Goal: Information Seeking & Learning: Learn about a topic

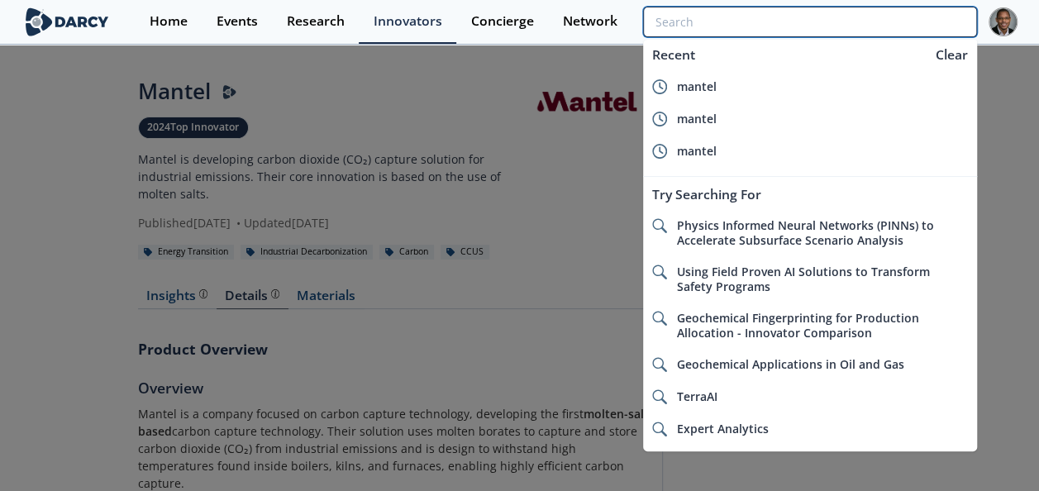
click at [882, 17] on input "search" at bounding box center [809, 22] width 333 height 31
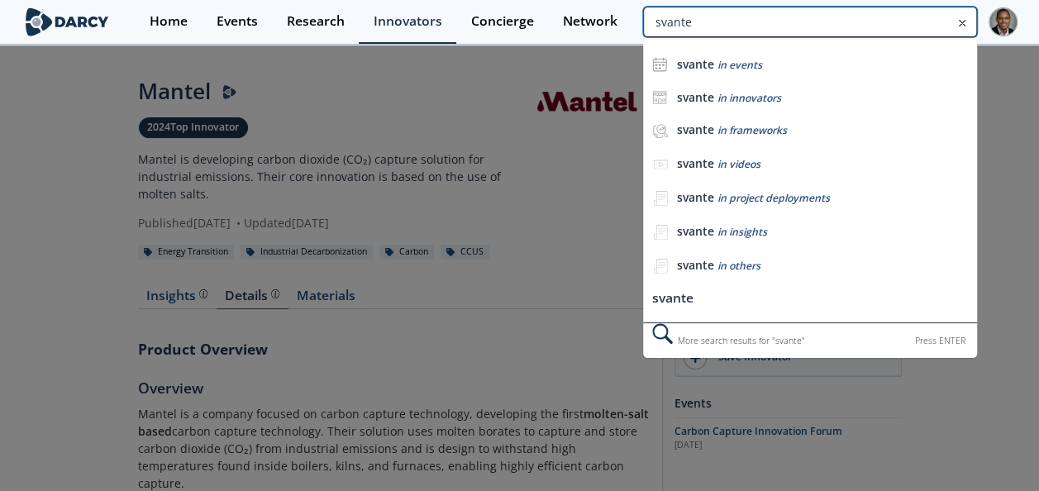
type input "svante"
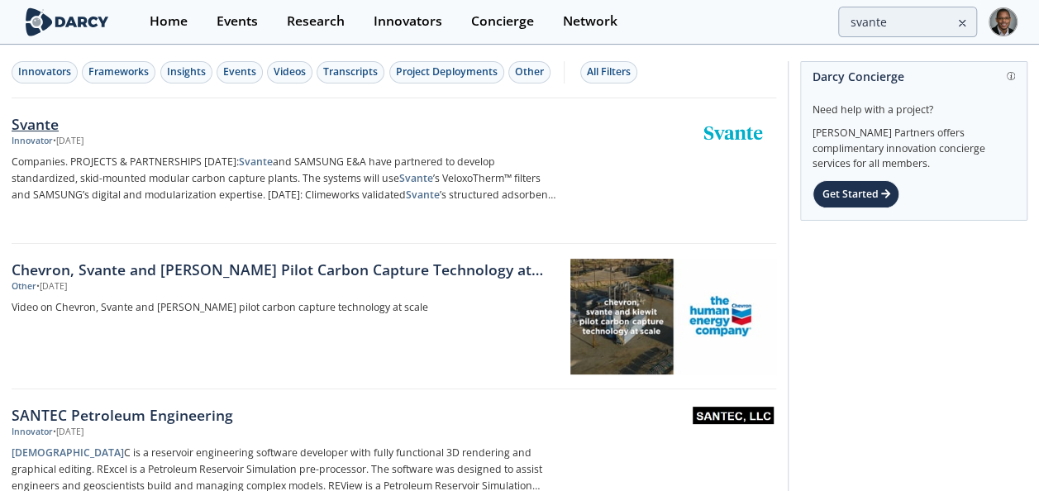
click at [46, 121] on div "Svante" at bounding box center [284, 123] width 545 height 21
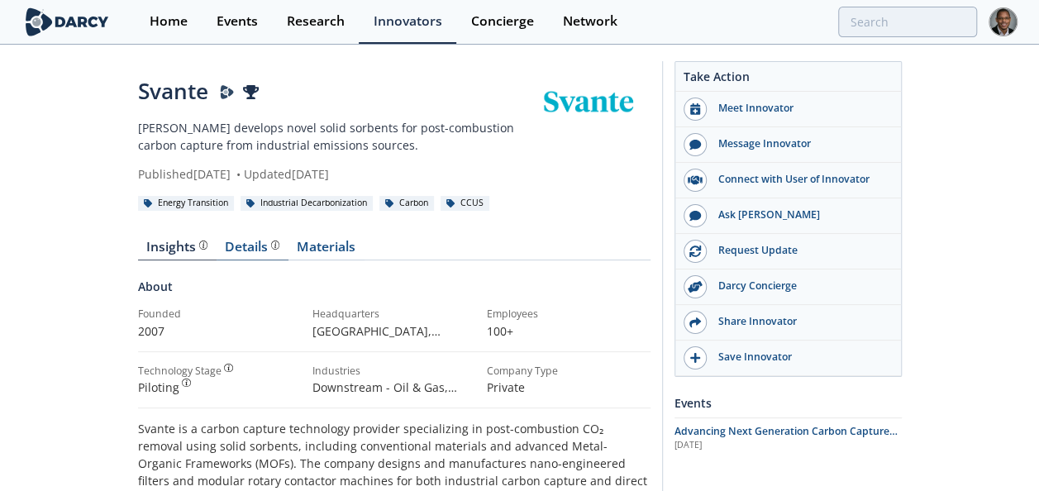
click at [253, 246] on div "Details" at bounding box center [252, 247] width 55 height 13
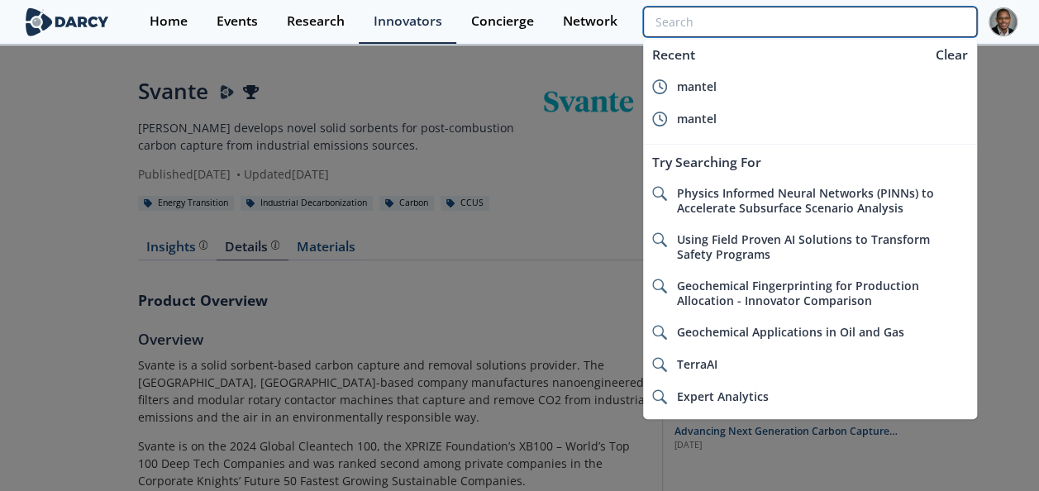
click at [892, 12] on input "search" at bounding box center [809, 22] width 333 height 31
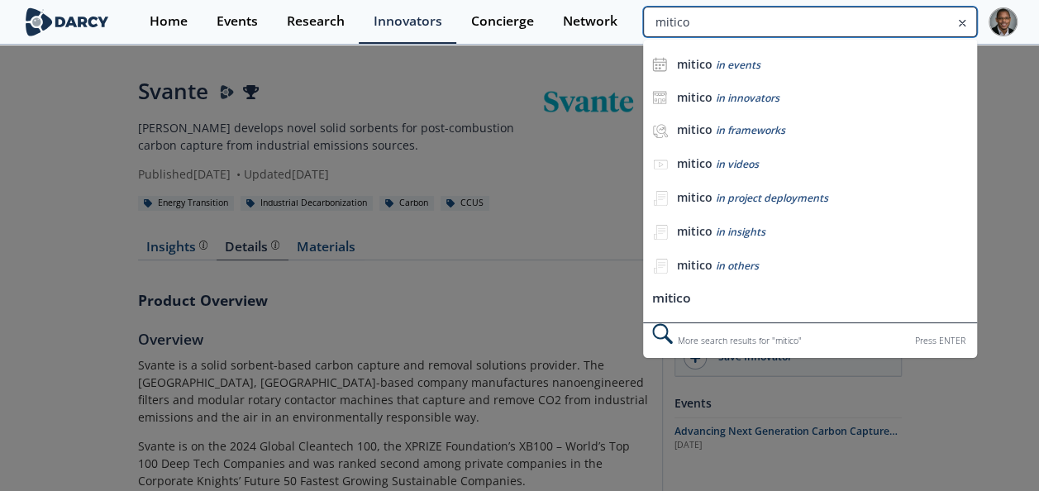
type input "mitico"
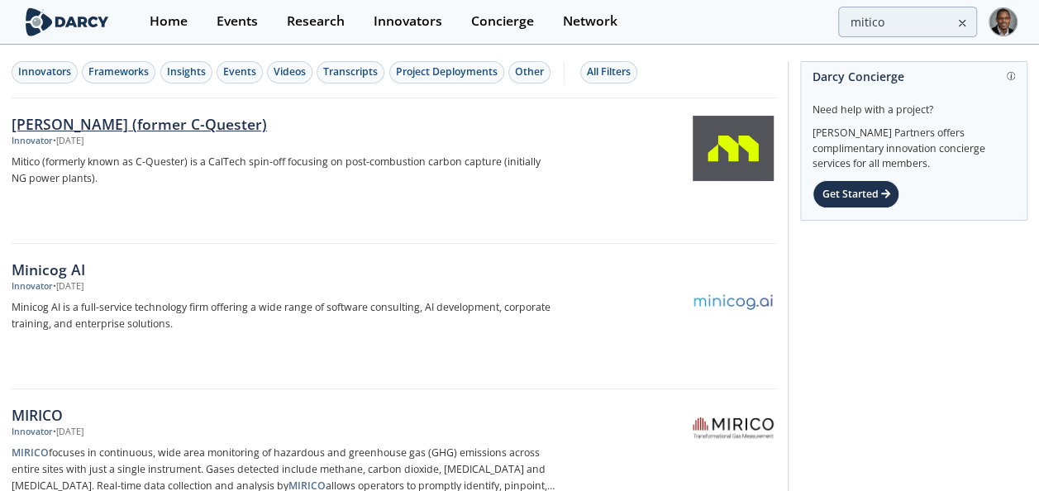
click at [98, 117] on div "Mitico (former C-Quester)" at bounding box center [284, 123] width 545 height 21
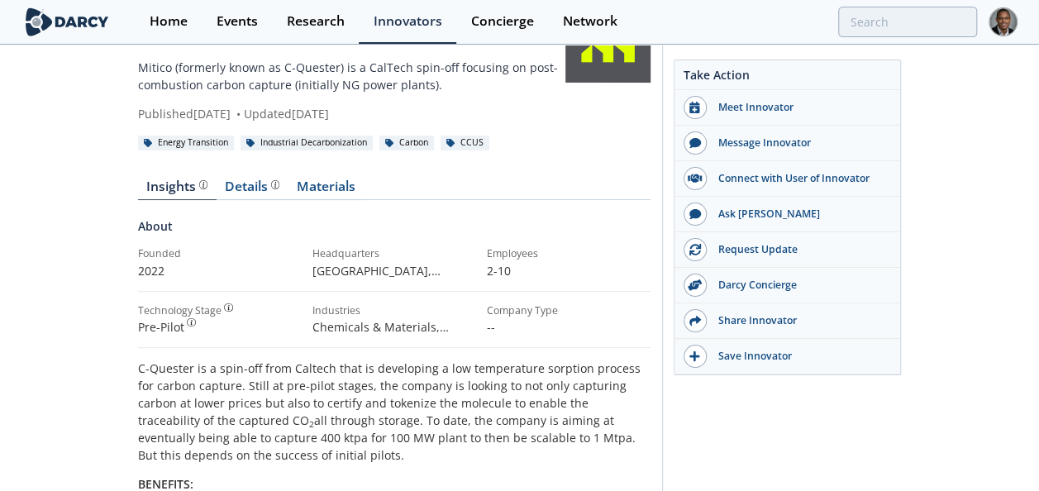
scroll to position [58, 0]
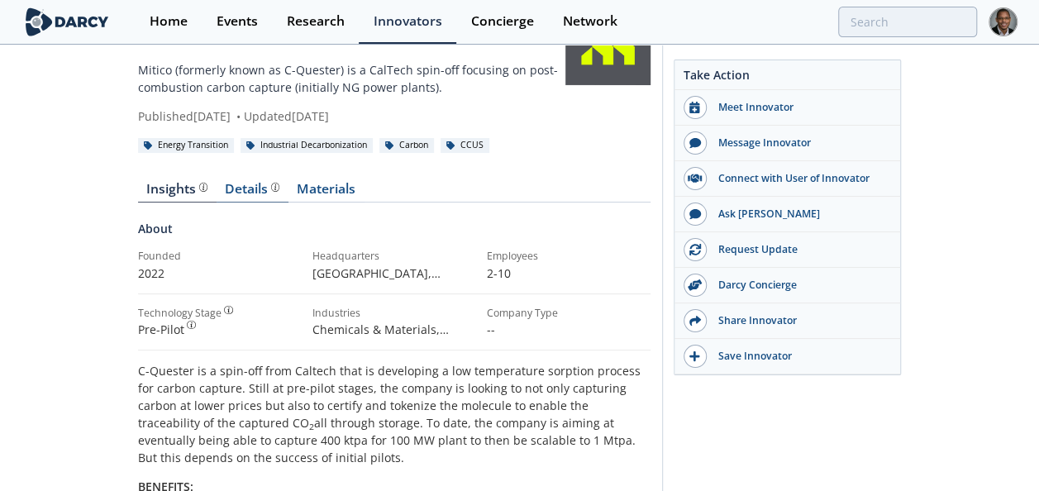
click at [238, 199] on link "Details Product overview, business model, technology and applications as added …" at bounding box center [253, 193] width 72 height 20
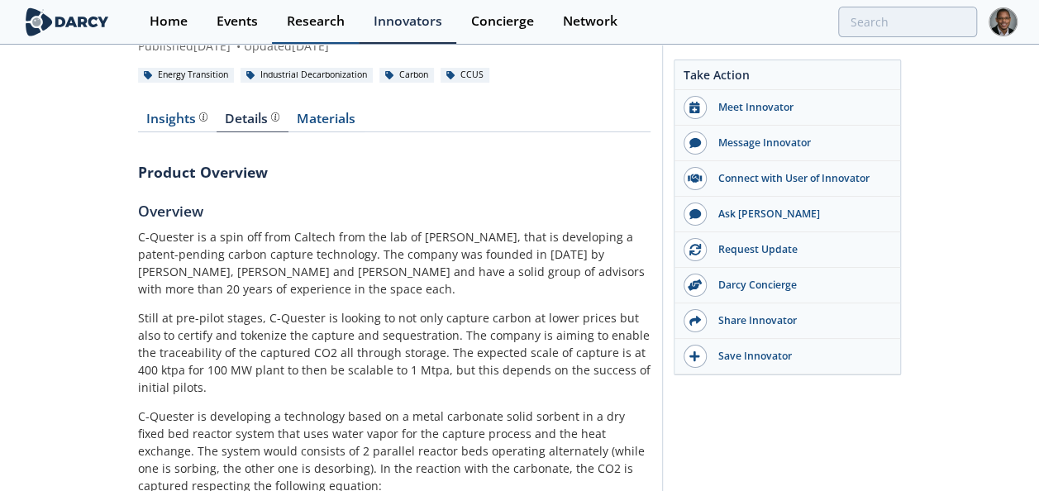
scroll to position [127, 0]
